Goal: Task Accomplishment & Management: Use online tool/utility

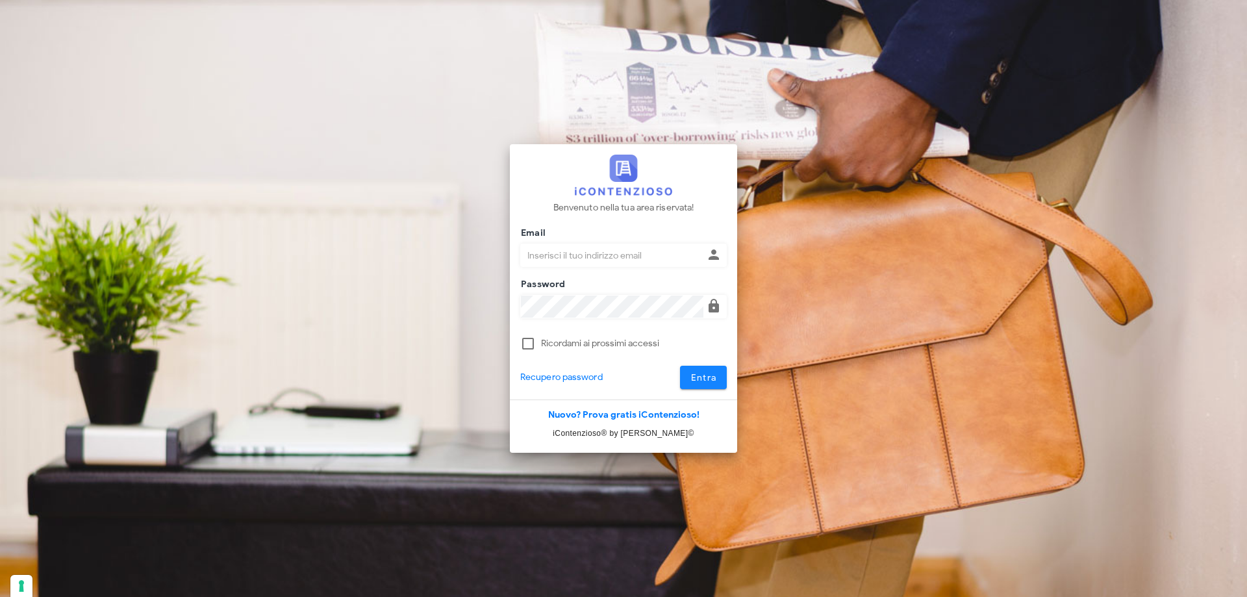
type input "[EMAIL_ADDRESS][DOMAIN_NAME]"
click at [709, 372] on span "Entra" at bounding box center [703, 377] width 27 height 11
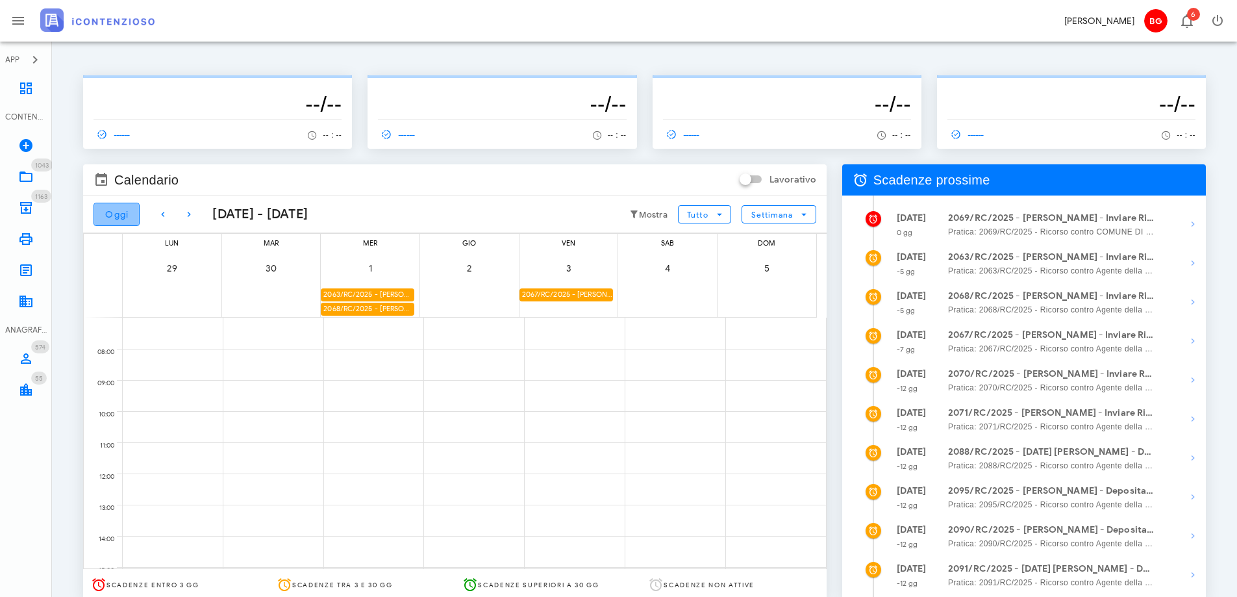
click at [127, 222] on button "Oggi" at bounding box center [117, 214] width 46 height 23
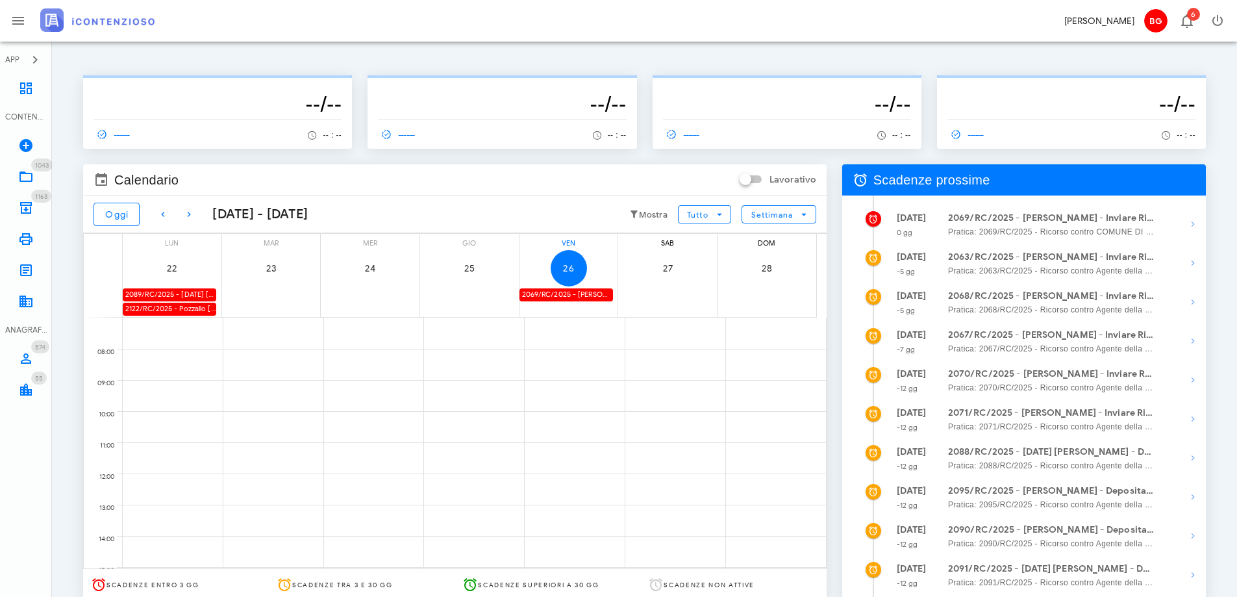
click at [563, 301] on div "2069/RC/2025 - [PERSON_NAME] - Inviare Ricorso" at bounding box center [566, 294] width 94 height 13
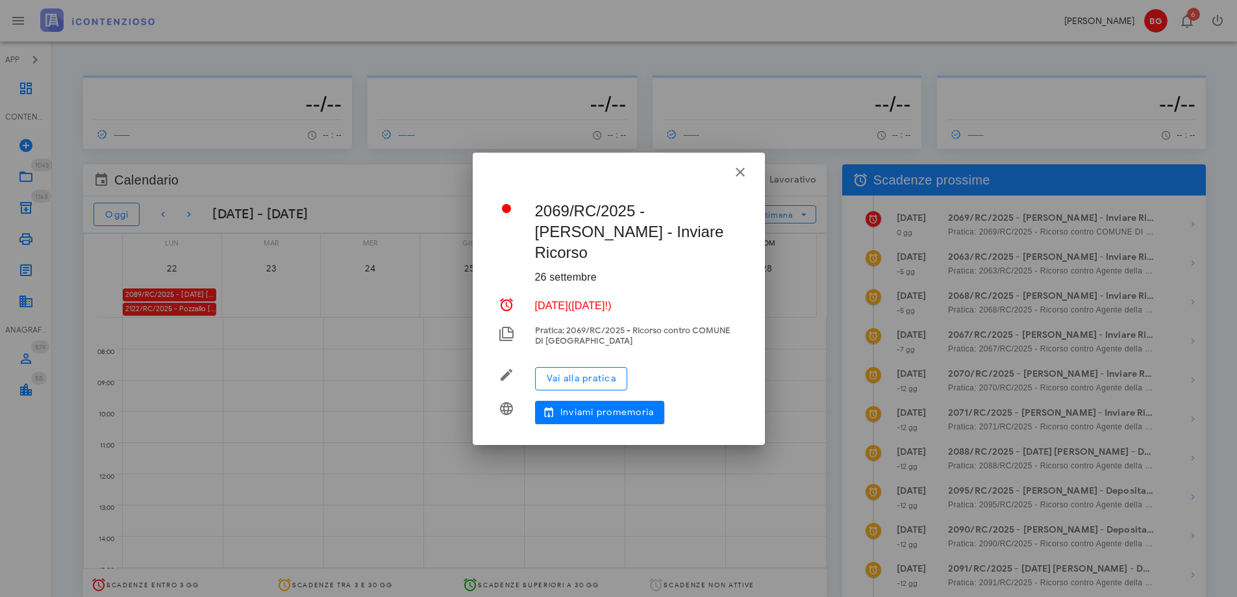
click at [563, 301] on div at bounding box center [618, 298] width 1237 height 597
click at [737, 180] on icon "button" at bounding box center [740, 172] width 16 height 16
